Goal: Task Accomplishment & Management: Manage account settings

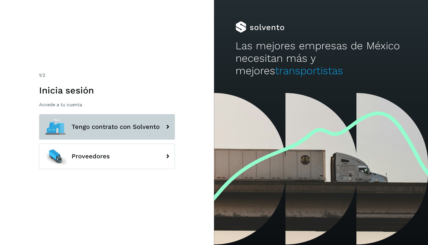
click at [128, 132] on button "Tengo contrato con Solvento" at bounding box center [107, 126] width 136 height 25
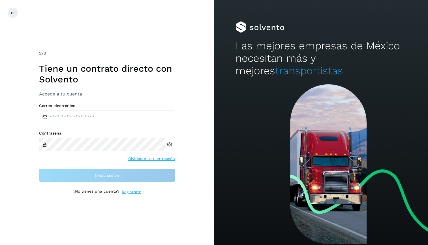
click at [127, 124] on div "Correo electrónico Contraseña Olvidaste tu contraseña Inicia sesión" at bounding box center [107, 142] width 136 height 79
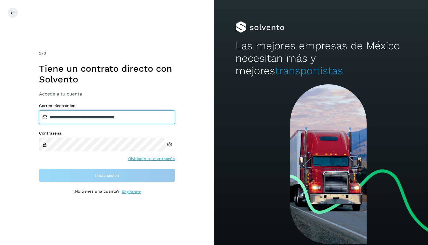
type input "**********"
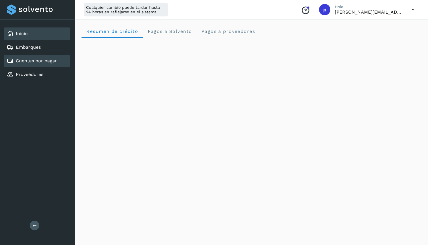
click at [25, 59] on link "Cuentas por pagar" at bounding box center [36, 60] width 41 height 5
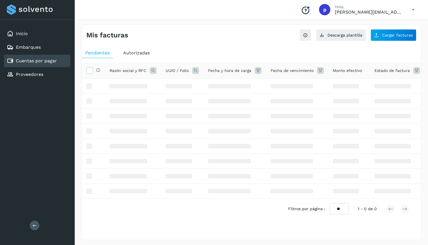
click at [35, 40] on div "Inicio Embarques Cuentas por pagar Proveedores" at bounding box center [37, 54] width 75 height 69
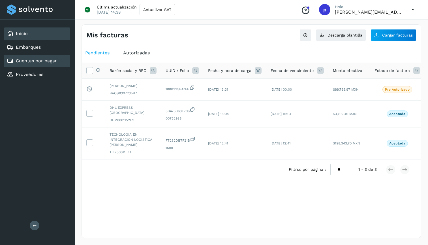
click at [36, 35] on div "Inicio" at bounding box center [37, 33] width 66 height 12
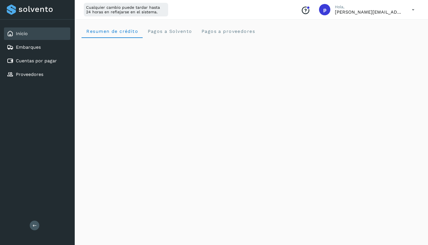
click at [409, 9] on icon at bounding box center [413, 10] width 12 height 12
click at [398, 34] on div "Cerrar sesión" at bounding box center [384, 36] width 67 height 11
